Goal: Find specific page/section

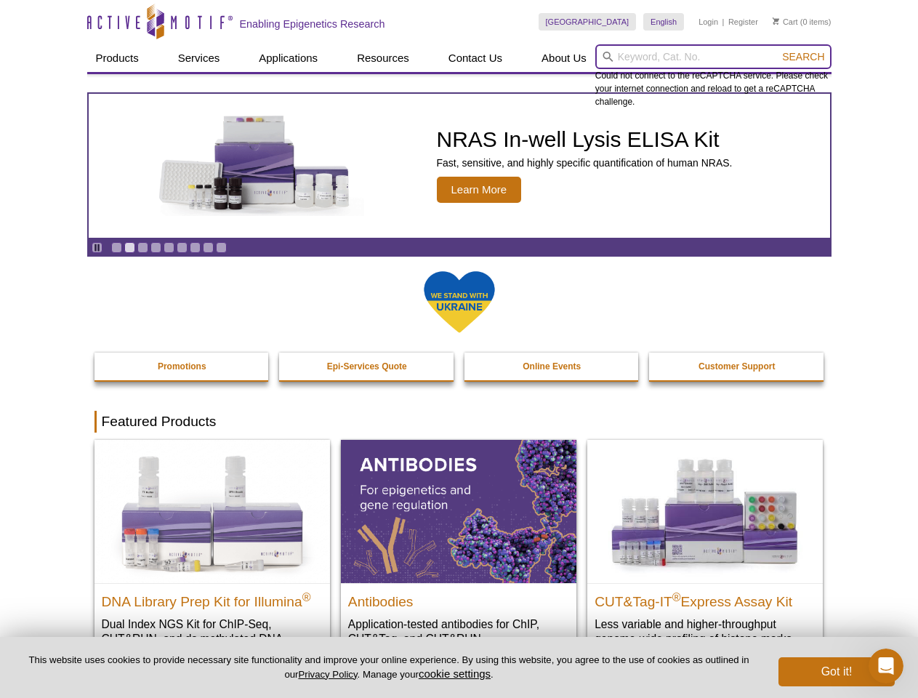
click at [713, 57] on input "search" at bounding box center [714, 56] width 236 height 25
click at [804, 57] on span "Search" at bounding box center [804, 57] width 42 height 12
click at [97, 247] on icon "Pause" at bounding box center [96, 247] width 9 height 9
click at [116, 247] on link "Go to slide 1" at bounding box center [116, 247] width 11 height 11
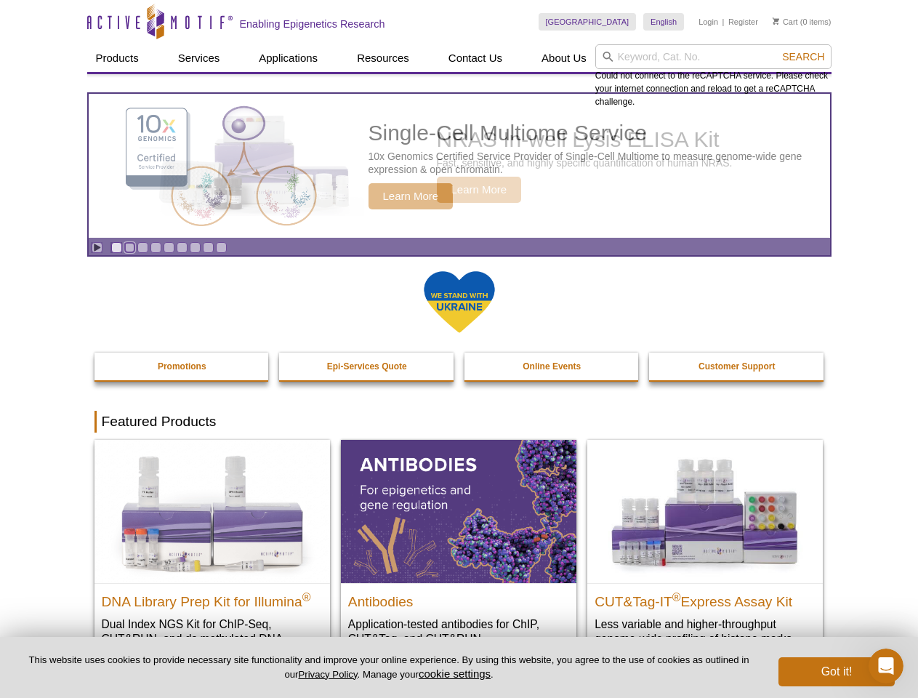
click at [129, 247] on link "Go to slide 2" at bounding box center [129, 247] width 11 height 11
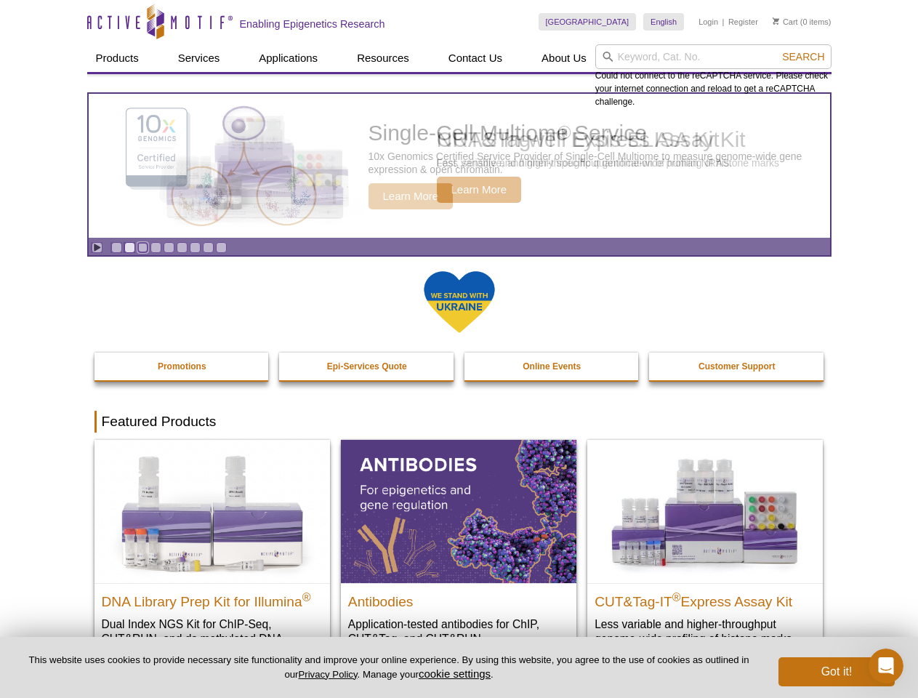
click at [143, 247] on link "Go to slide 3" at bounding box center [142, 247] width 11 height 11
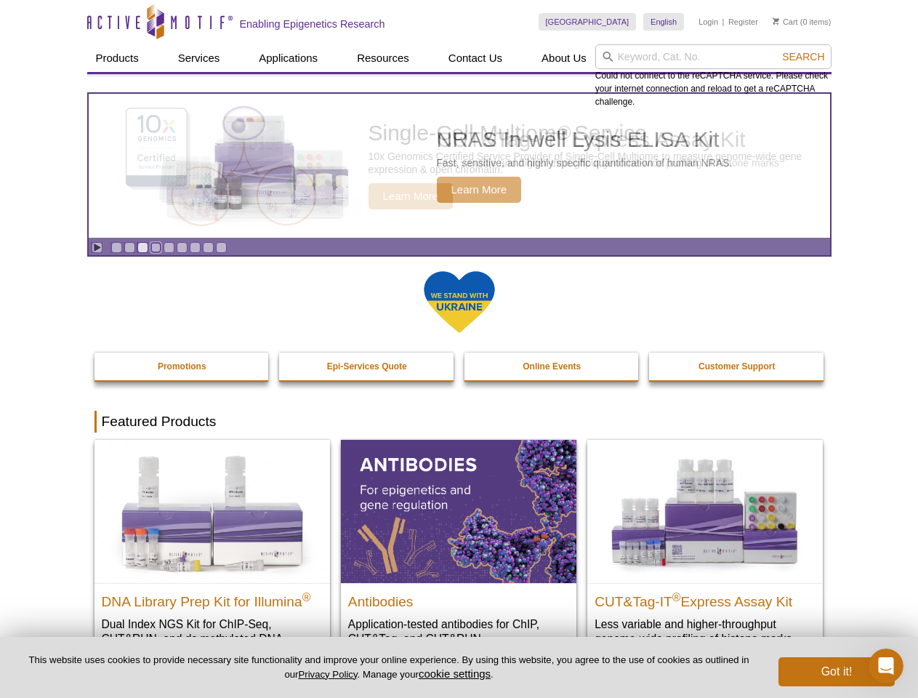
click at [156, 247] on link "Go to slide 4" at bounding box center [156, 247] width 11 height 11
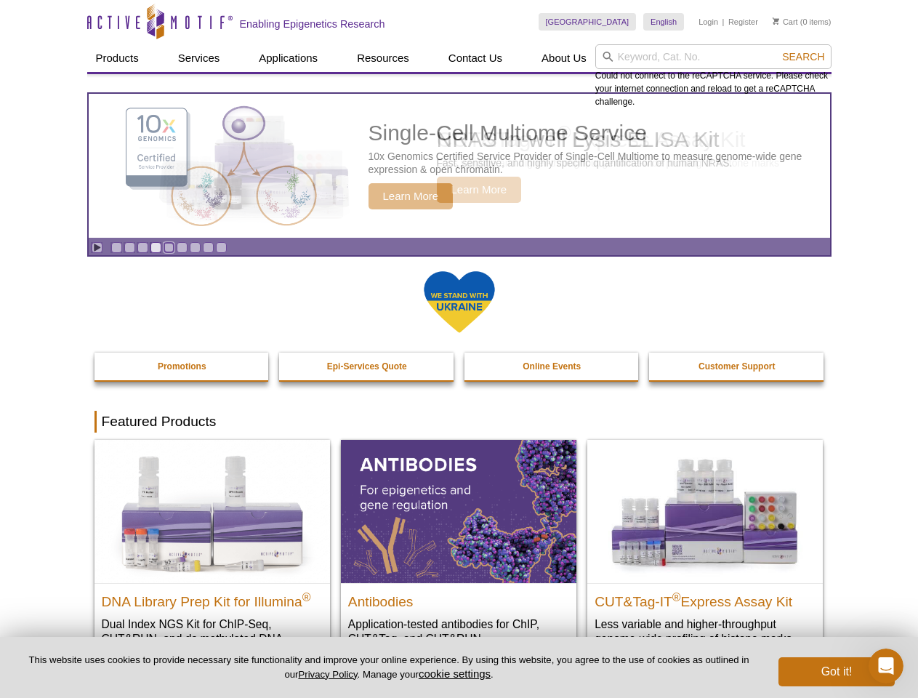
click at [169, 247] on link "Go to slide 5" at bounding box center [169, 247] width 11 height 11
